Goal: Check status: Check status

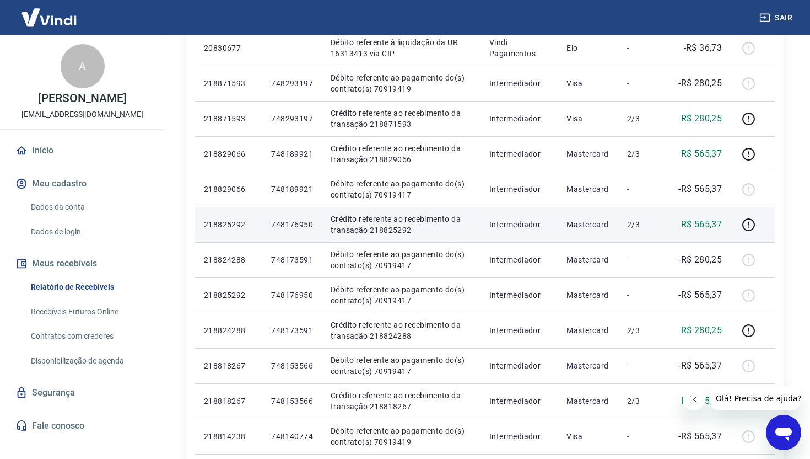
scroll to position [479, 0]
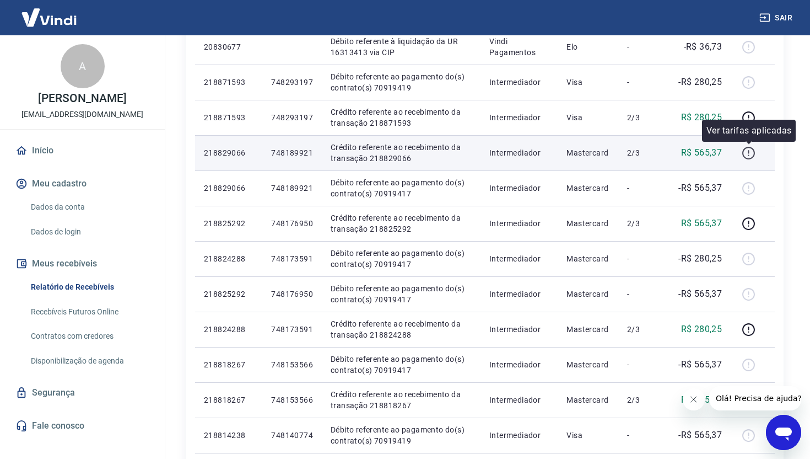
click at [754, 151] on icon "button" at bounding box center [749, 153] width 14 height 14
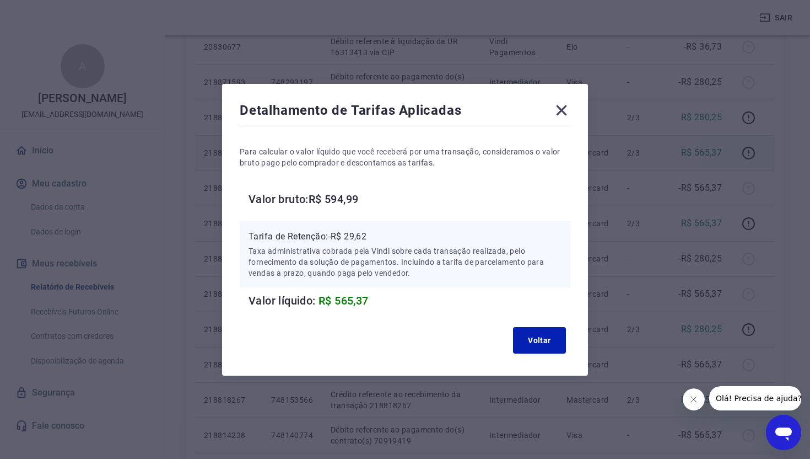
click at [567, 110] on icon at bounding box center [562, 110] width 18 height 18
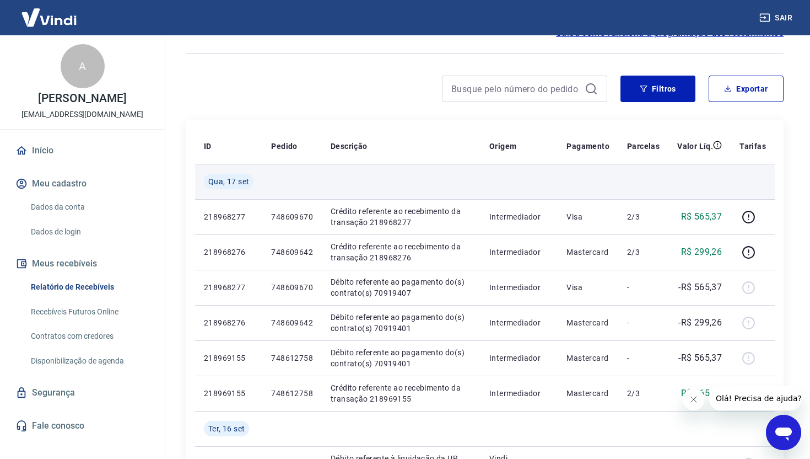
scroll to position [61, 0]
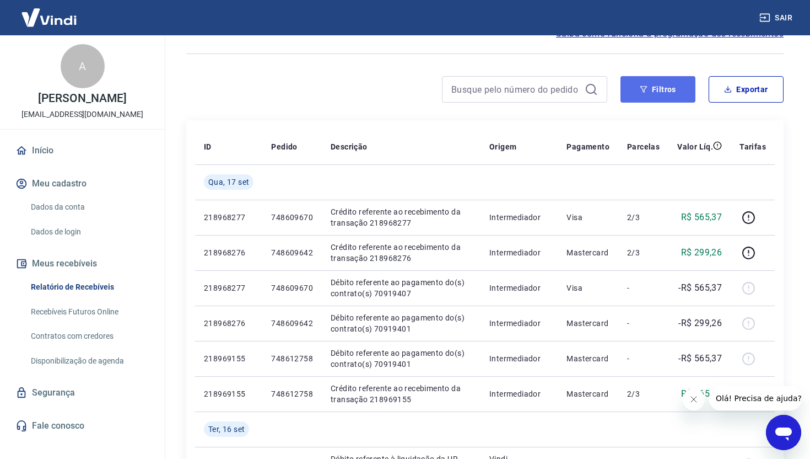
click at [673, 85] on button "Filtros" at bounding box center [658, 89] width 75 height 26
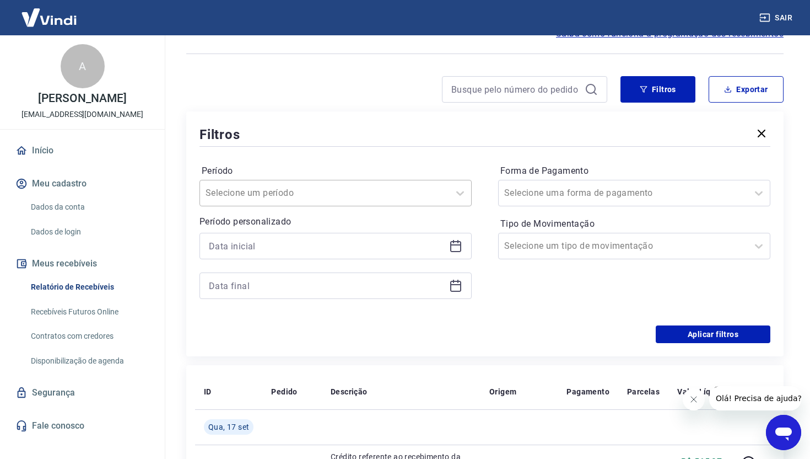
click at [445, 187] on div "Selecione um período" at bounding box center [324, 193] width 249 height 20
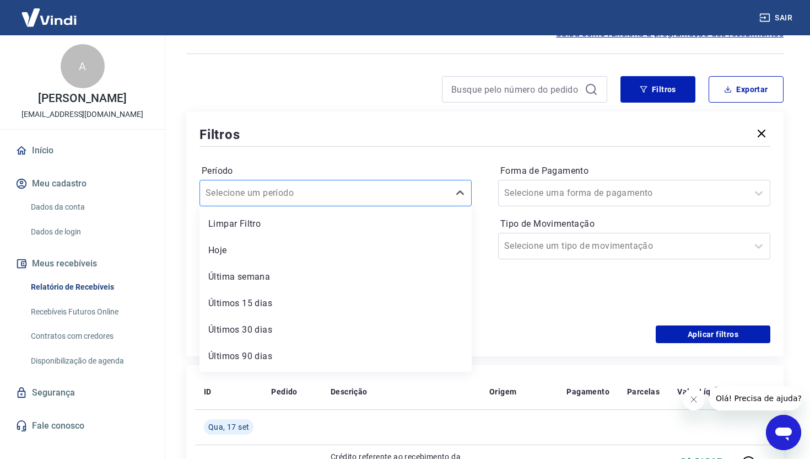
click at [394, 200] on div at bounding box center [325, 192] width 238 height 15
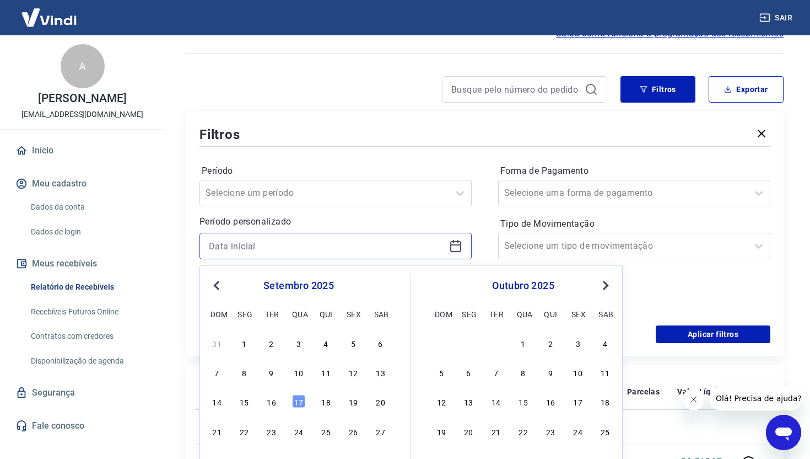
click at [405, 241] on input at bounding box center [327, 246] width 236 height 17
click at [297, 404] on div "17" at bounding box center [298, 401] width 13 height 13
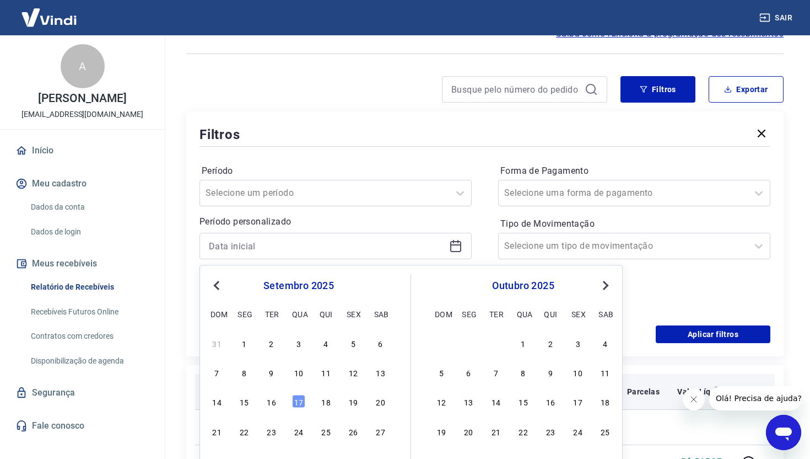
type input "[DATE]"
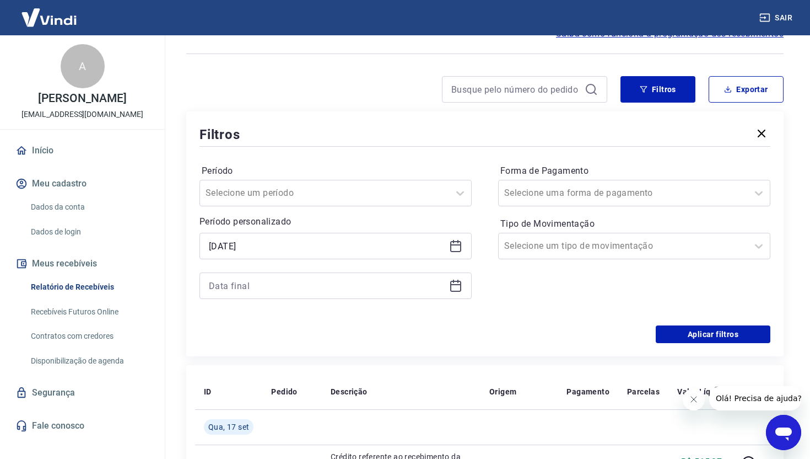
click at [390, 300] on div "Período Selecione um período Período personalizado Selected date: [DATE] [DATE]" at bounding box center [336, 237] width 272 height 150
click at [390, 295] on div at bounding box center [336, 285] width 272 height 26
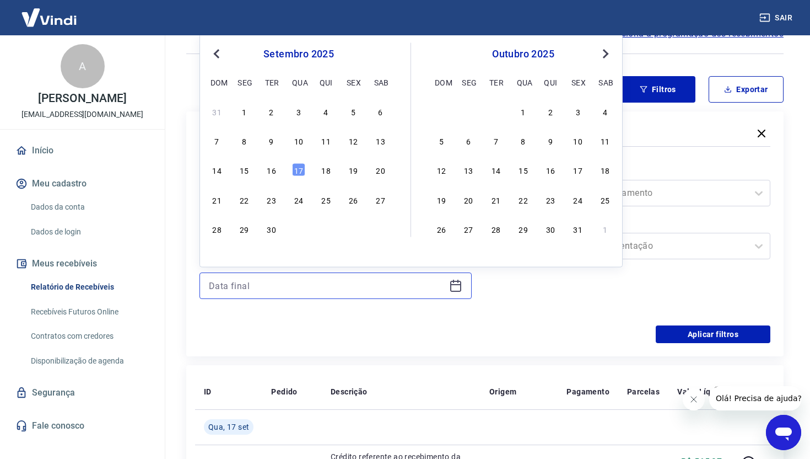
click at [389, 284] on input at bounding box center [327, 285] width 236 height 17
click at [355, 171] on div "19" at bounding box center [353, 169] width 13 height 13
type input "[DATE]"
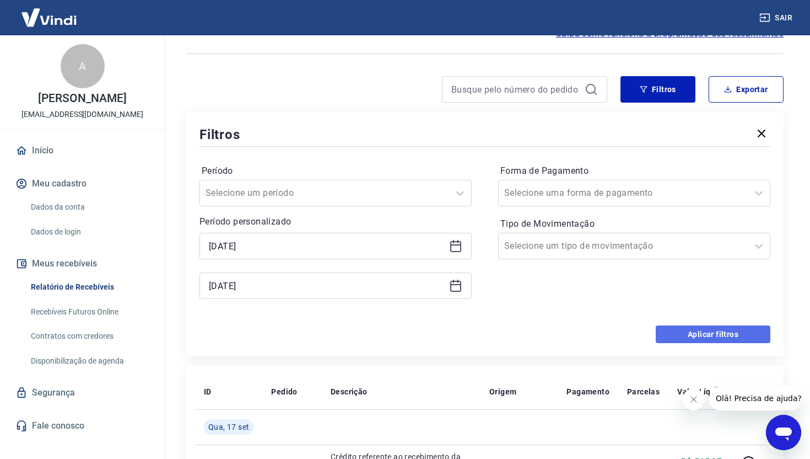
click at [751, 334] on button "Aplicar filtros" at bounding box center [713, 334] width 115 height 18
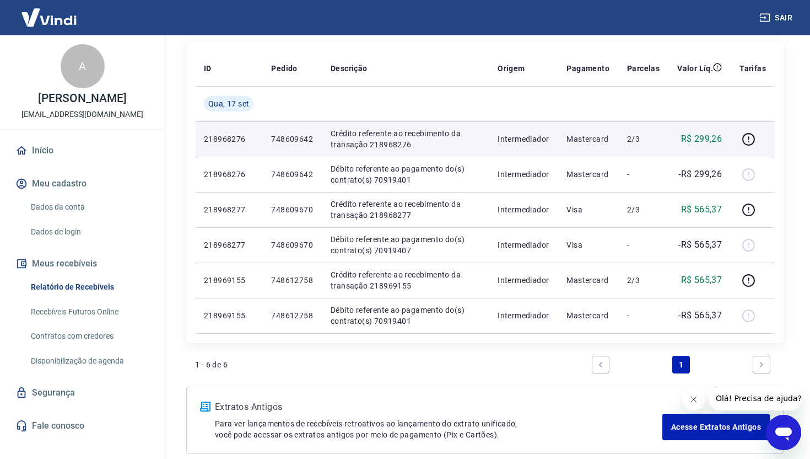
scroll to position [149, 0]
